Goal: Complete application form: Complete application form

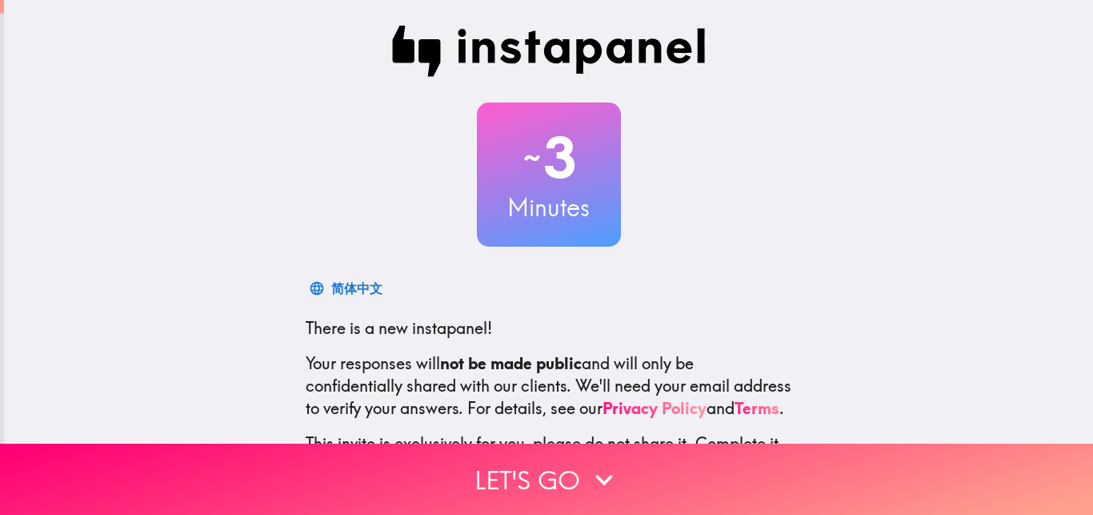
scroll to position [153, 0]
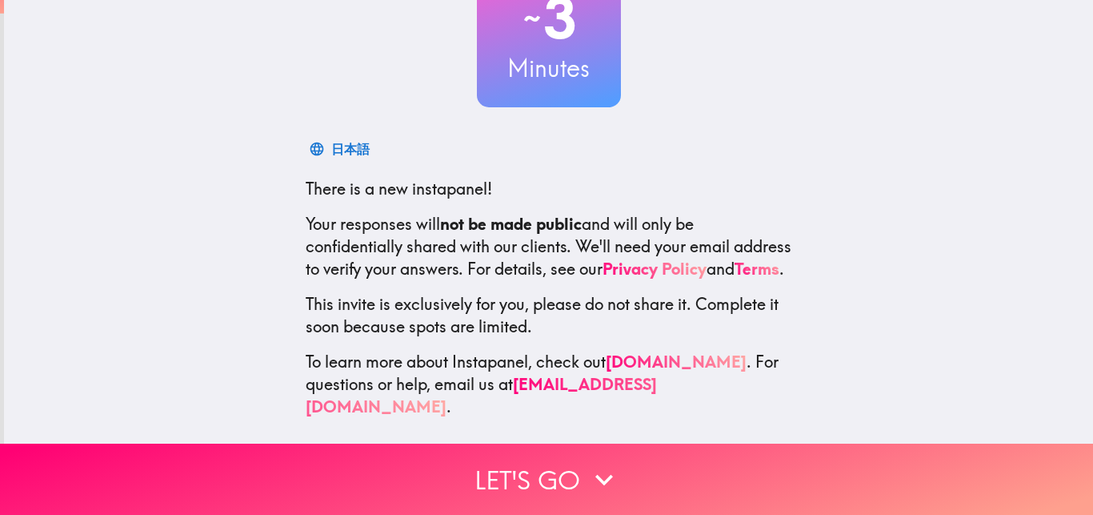
click at [1048, 207] on div "~ 3 Minutes 日本語 There is a new instapanel! Your responses will not be made publ…" at bounding box center [548, 152] width 1089 height 583
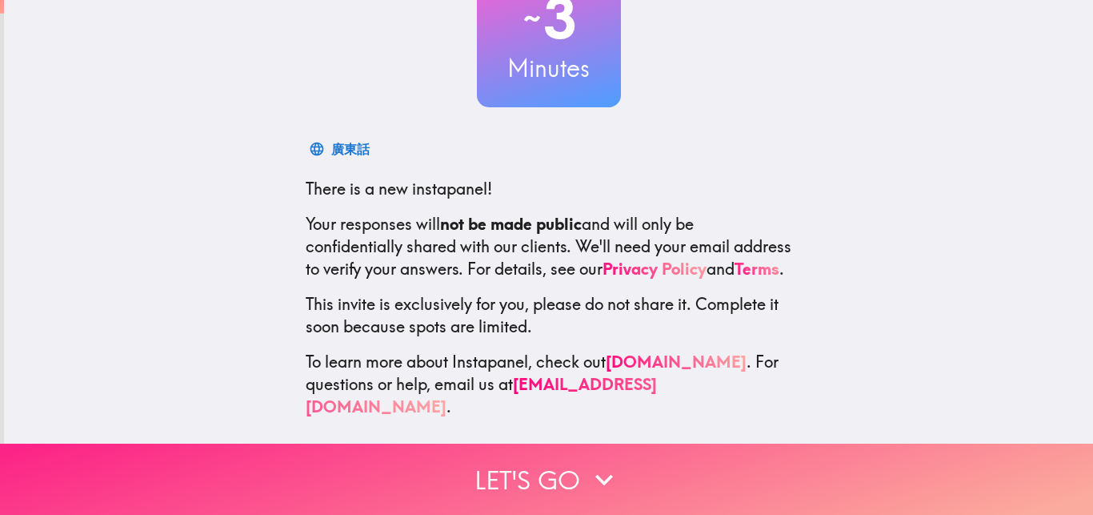
click at [587, 466] on icon "button" at bounding box center [604, 479] width 35 height 35
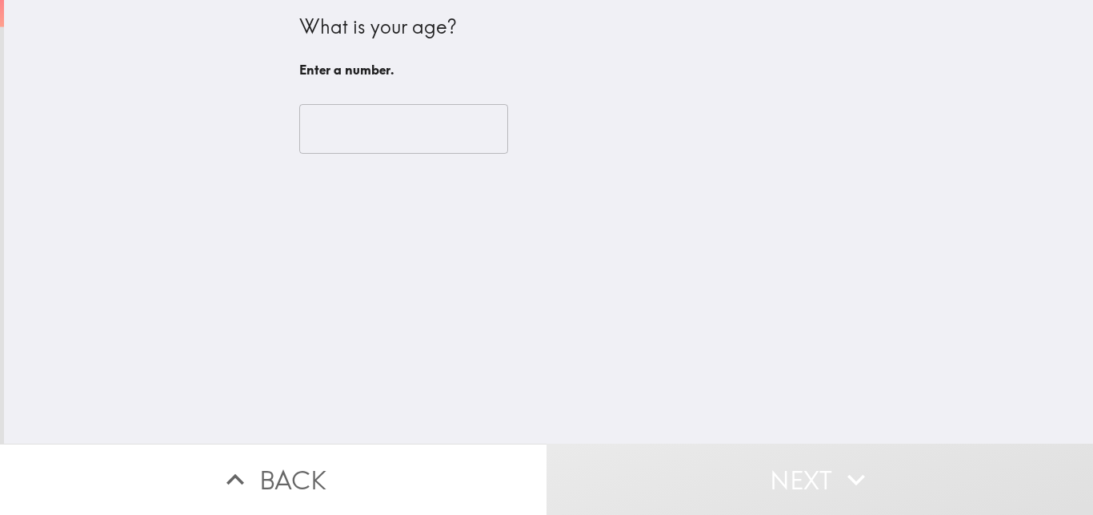
click at [429, 118] on input "number" at bounding box center [403, 129] width 209 height 50
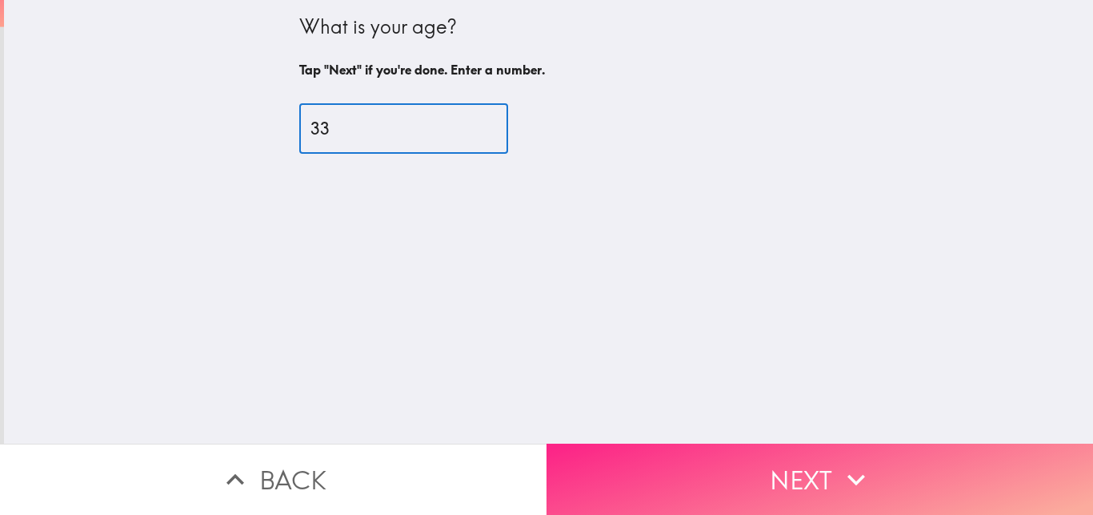
type input "33"
click at [691, 452] on button "Next" at bounding box center [820, 478] width 547 height 71
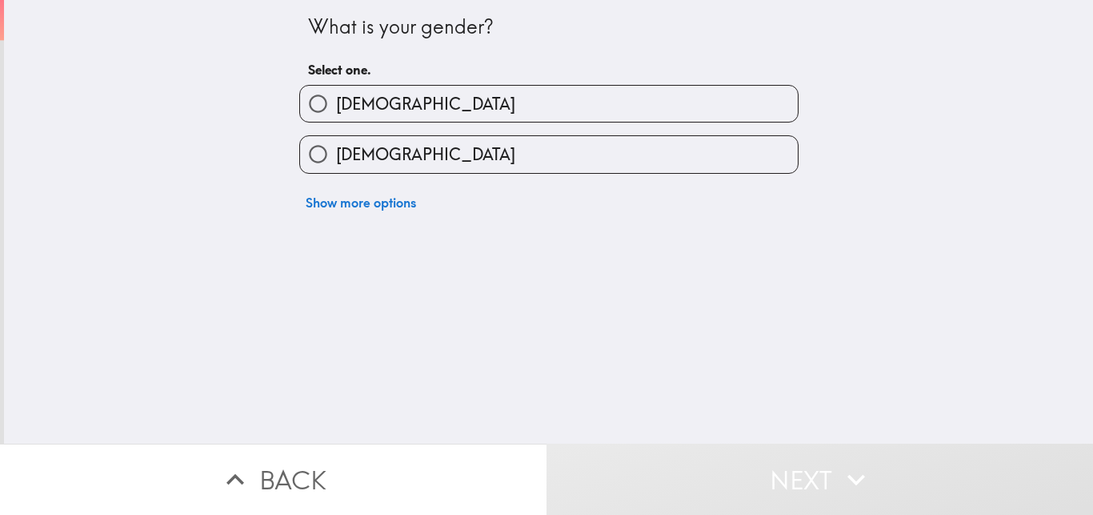
click at [422, 102] on label "[DEMOGRAPHIC_DATA]" at bounding box center [549, 104] width 498 height 36
click at [336, 102] on input "[DEMOGRAPHIC_DATA]" at bounding box center [318, 104] width 36 height 36
radio input "true"
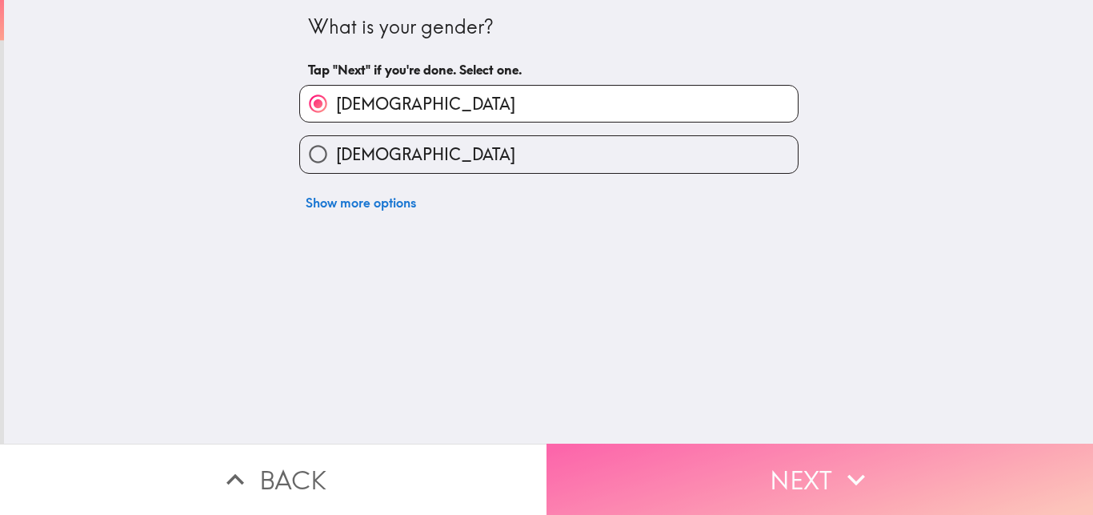
click at [692, 455] on button "Next" at bounding box center [820, 478] width 547 height 71
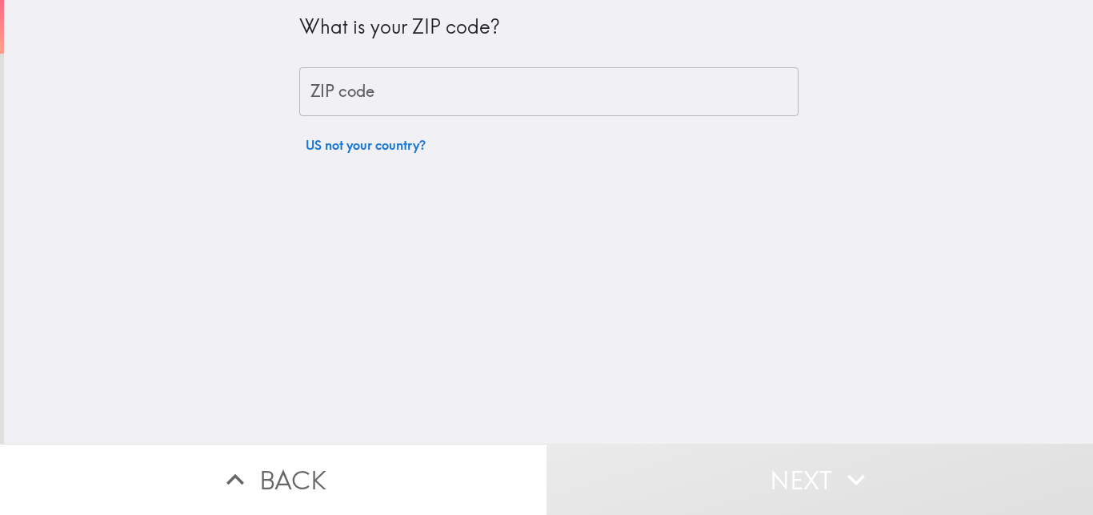
click at [404, 72] on input "ZIP code" at bounding box center [548, 92] width 499 height 50
click at [239, 242] on div "What is your ZIP code? ZIP code ZIP code US not your country?" at bounding box center [548, 221] width 1089 height 443
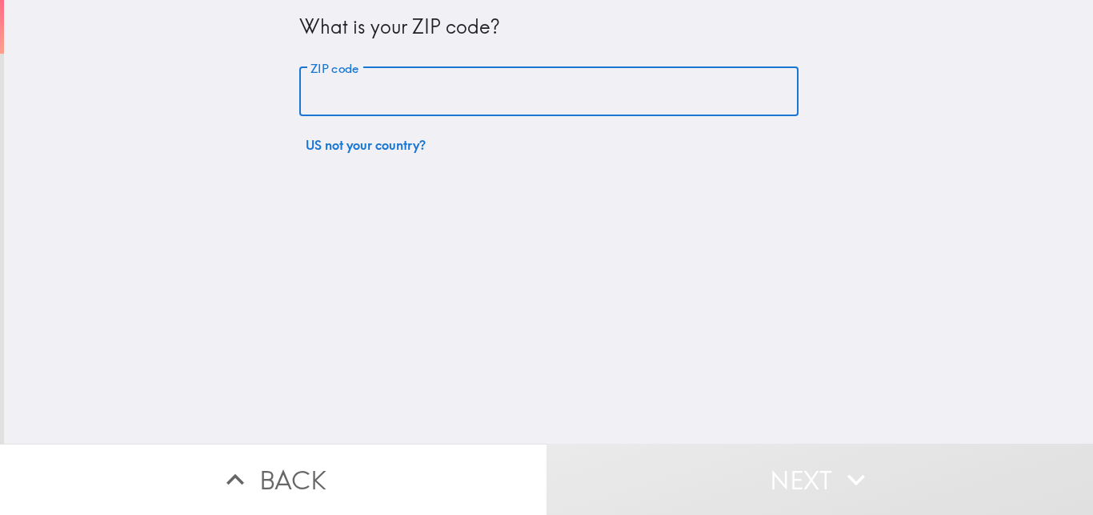
click at [428, 93] on input "ZIP code" at bounding box center [548, 92] width 499 height 50
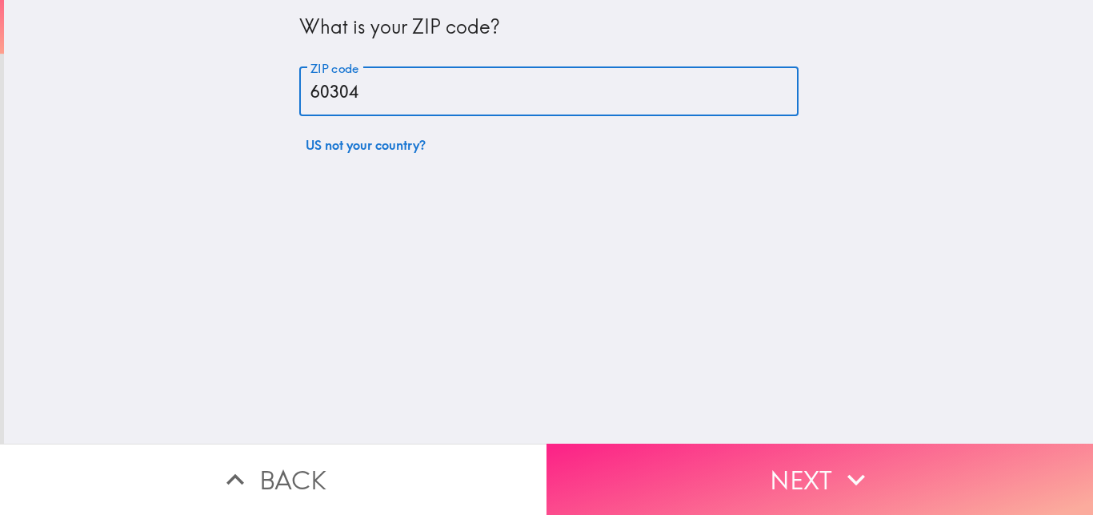
type input "60304"
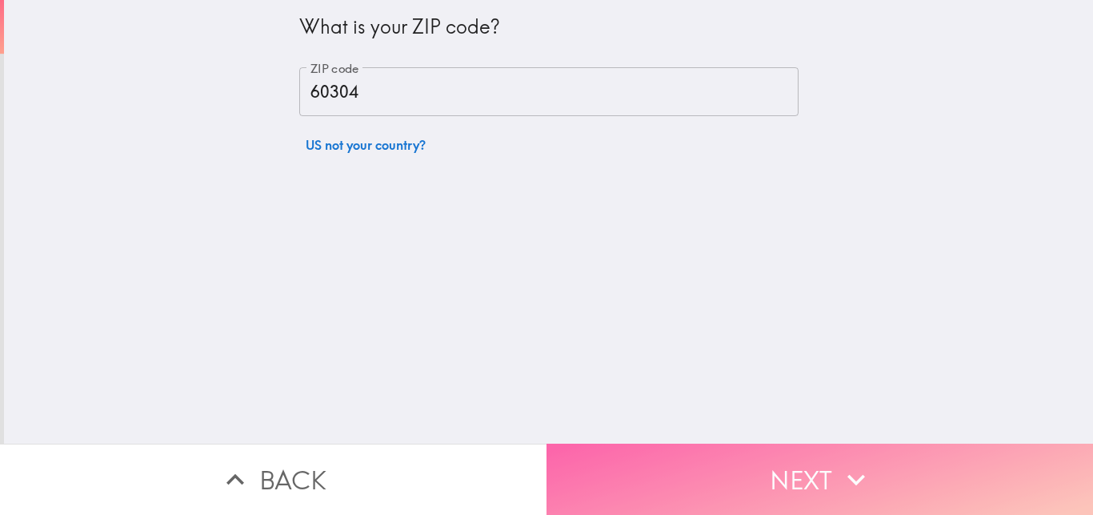
click at [752, 447] on button "Next" at bounding box center [820, 478] width 547 height 71
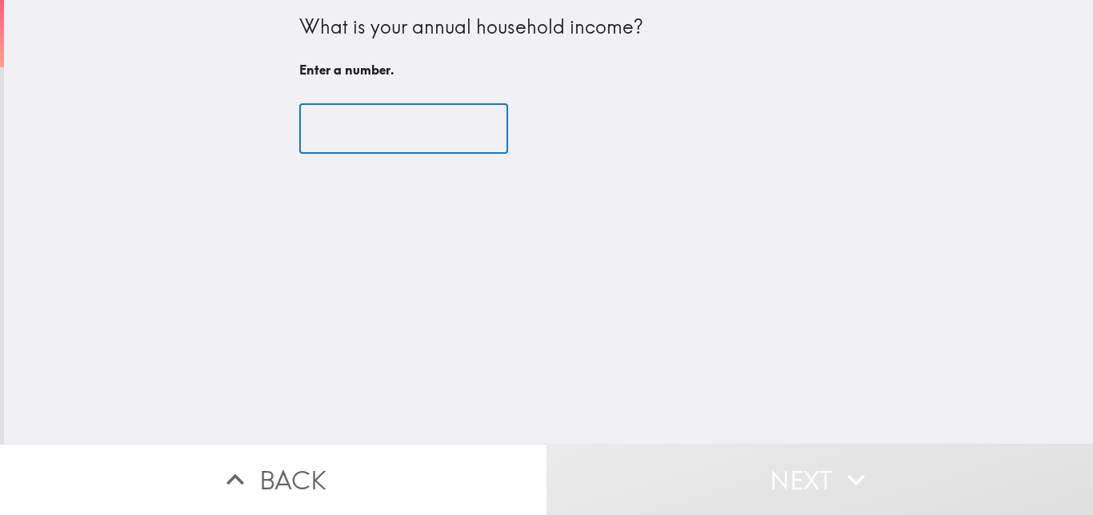
click at [397, 153] on input "number" at bounding box center [403, 129] width 209 height 50
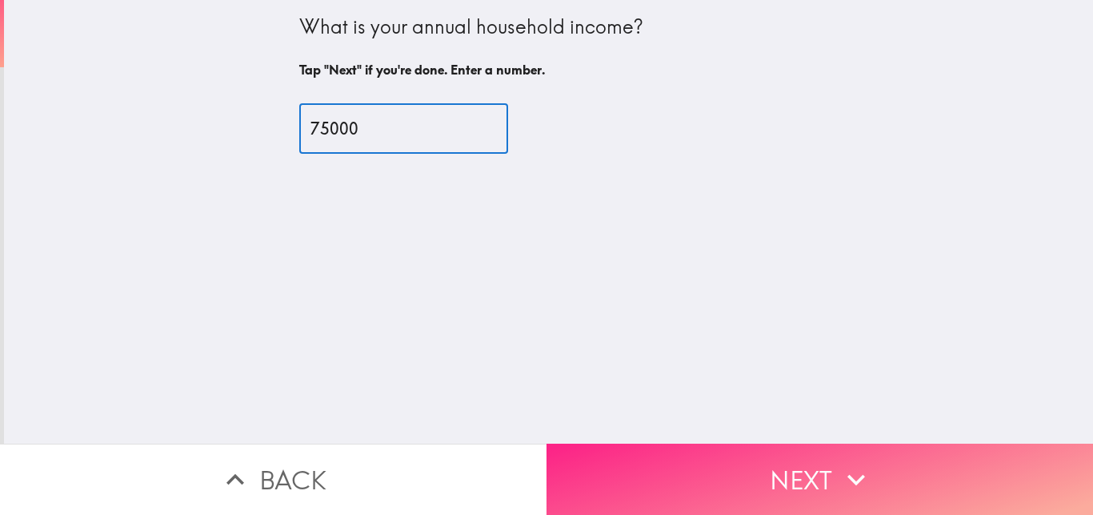
type input "75000"
click at [684, 446] on button "Next" at bounding box center [820, 478] width 547 height 71
